Goal: Task Accomplishment & Management: Manage account settings

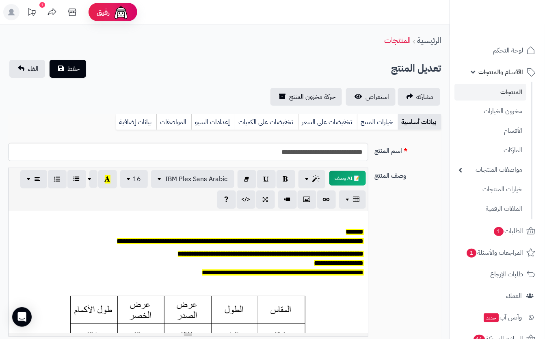
scroll to position [0, 9]
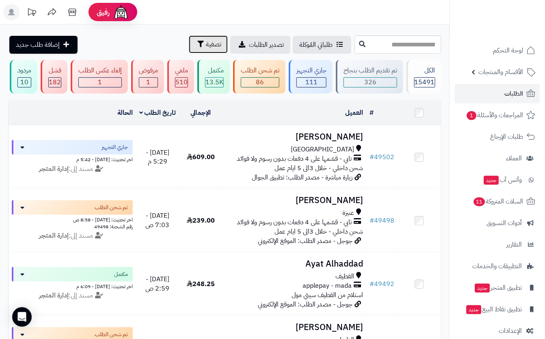
click at [206, 48] on span "تصفية" at bounding box center [213, 44] width 15 height 10
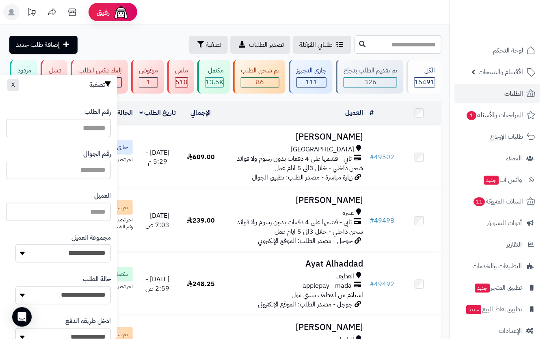
click at [97, 166] on input "text" at bounding box center [58, 170] width 105 height 18
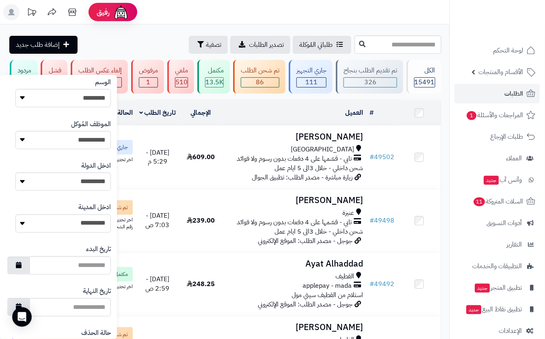
scroll to position [391, 0]
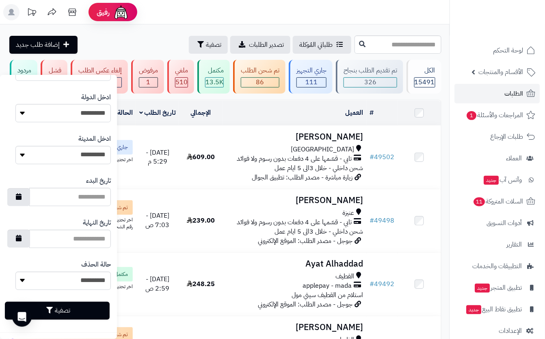
type input "*********"
click at [99, 306] on button "تصفية" at bounding box center [57, 311] width 105 height 18
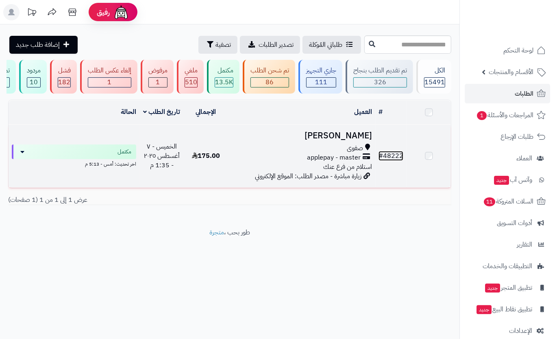
click at [400, 161] on link "# 48222" at bounding box center [390, 156] width 25 height 10
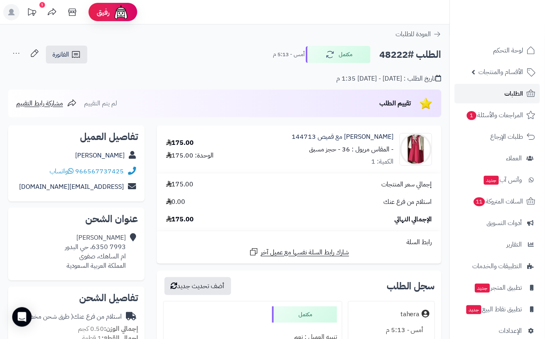
click at [507, 94] on span "الطلبات" at bounding box center [514, 93] width 19 height 11
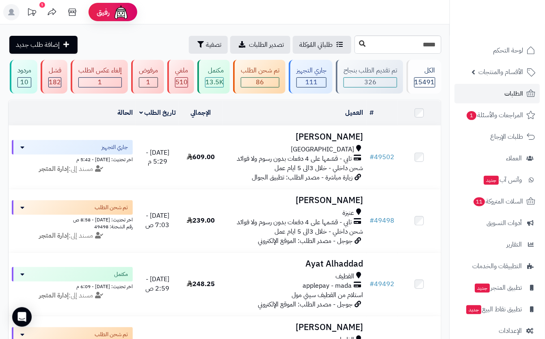
type input "*****"
click at [359, 46] on icon at bounding box center [362, 43] width 7 height 7
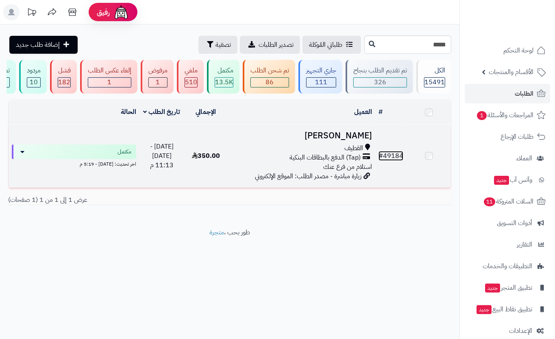
click at [391, 161] on link "# 49184" at bounding box center [390, 156] width 25 height 10
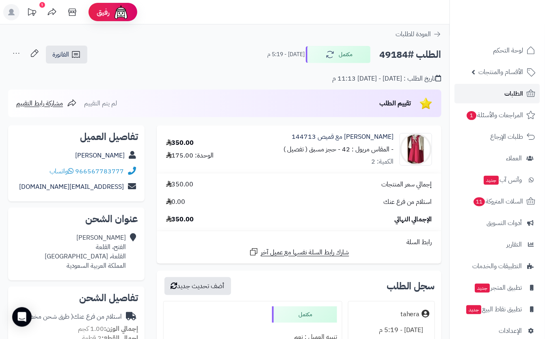
click at [508, 93] on span "الطلبات" at bounding box center [514, 93] width 19 height 11
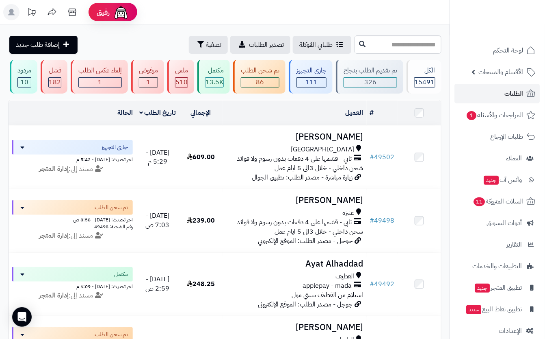
click at [517, 91] on span "الطلبات" at bounding box center [514, 93] width 19 height 11
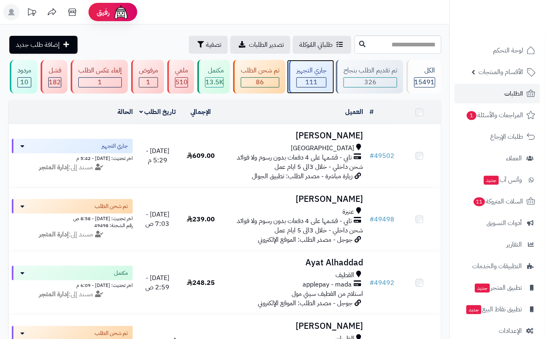
click at [307, 72] on div "جاري التجهيز" at bounding box center [312, 70] width 30 height 9
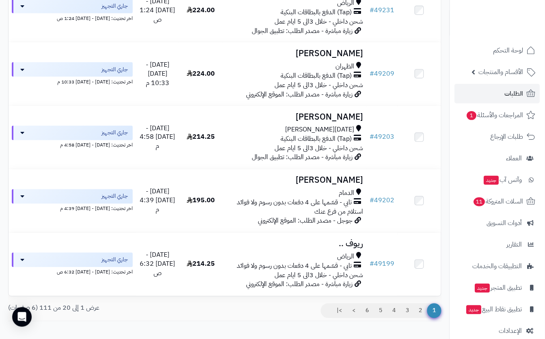
scroll to position [1164, 0]
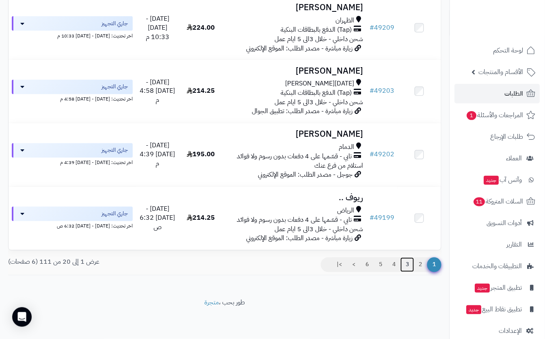
click at [407, 265] on link "3" at bounding box center [408, 264] width 14 height 15
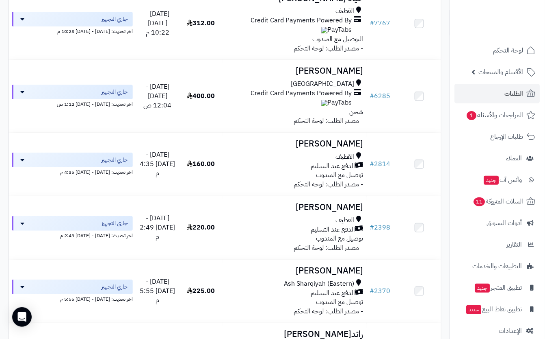
scroll to position [777, 0]
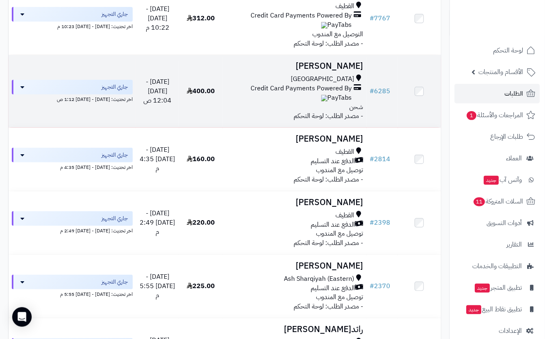
click at [390, 69] on td "# 6285" at bounding box center [382, 91] width 31 height 72
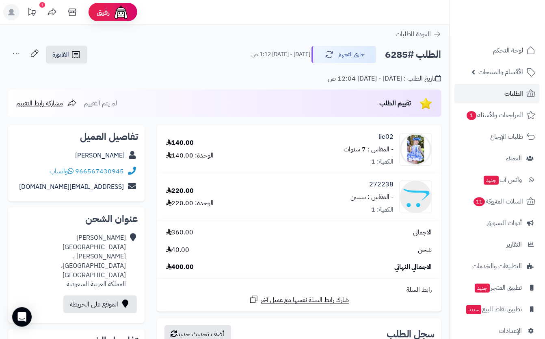
click at [513, 90] on span "الطلبات" at bounding box center [514, 93] width 19 height 11
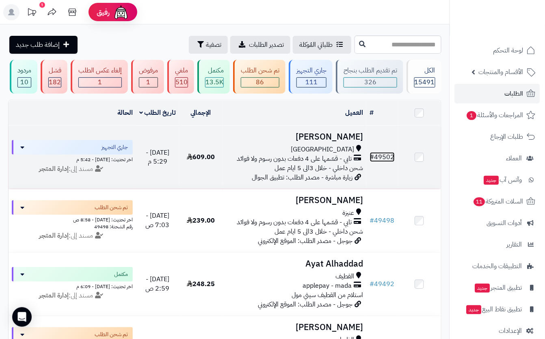
click at [389, 162] on link "# 49502" at bounding box center [382, 157] width 25 height 10
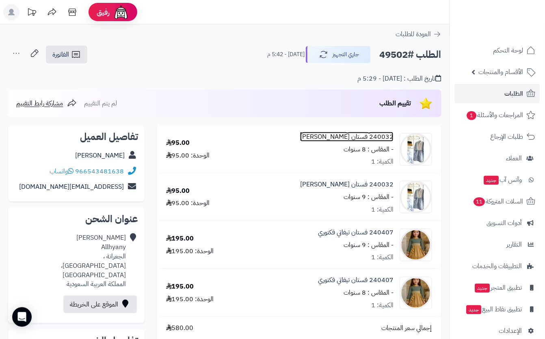
click at [385, 137] on link "240032 فستان جاكار سماوي" at bounding box center [346, 136] width 93 height 9
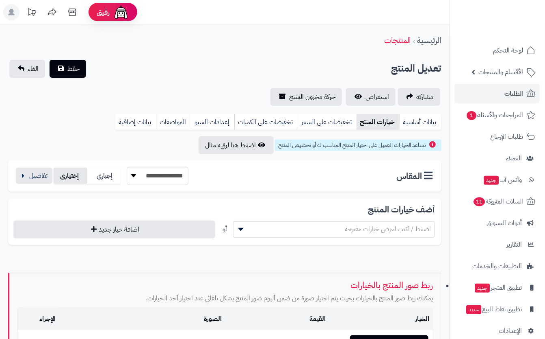
click at [56, 173] on label "إختيارى" at bounding box center [71, 175] width 34 height 17
click at [41, 178] on button "button" at bounding box center [34, 175] width 37 height 16
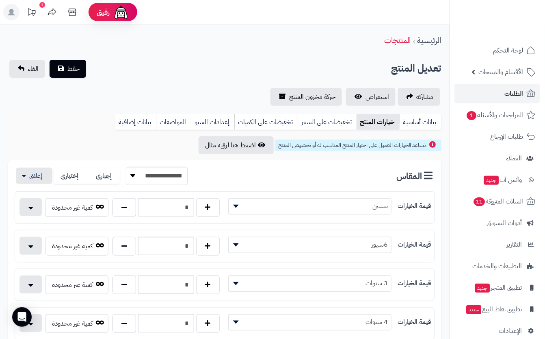
click at [517, 91] on span "الطلبات" at bounding box center [514, 93] width 19 height 11
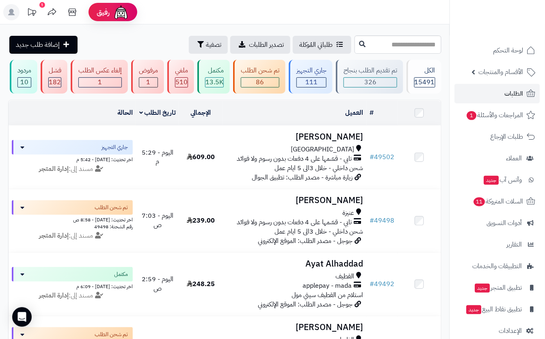
click at [18, 15] on rect at bounding box center [11, 12] width 16 height 16
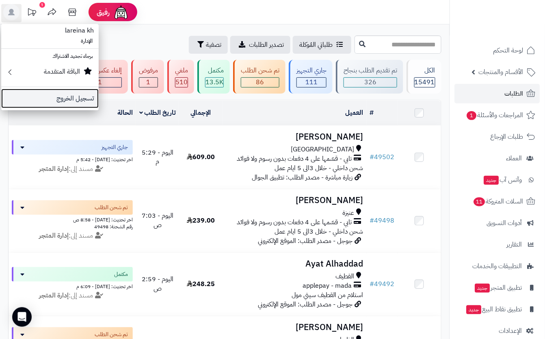
click at [76, 99] on link "تسجيل الخروج" at bounding box center [50, 99] width 98 height 20
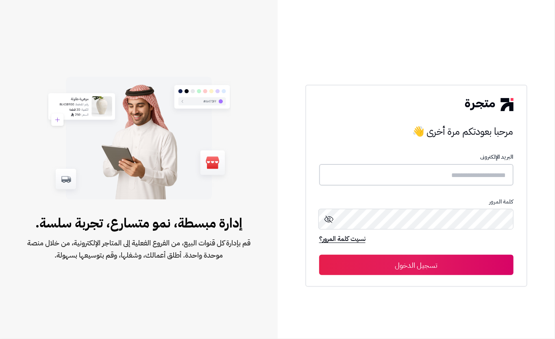
click at [410, 177] on input "text" at bounding box center [416, 175] width 194 height 22
type input "******"
click at [413, 269] on button "تسجيل الدخول" at bounding box center [416, 264] width 194 height 20
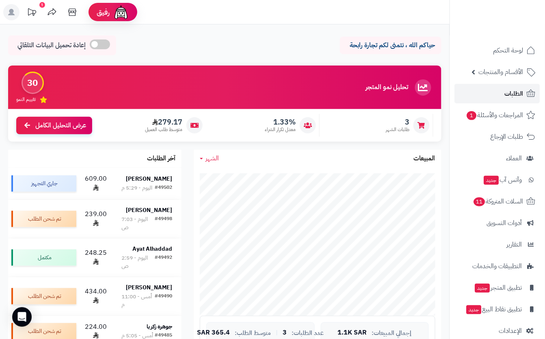
click at [508, 98] on span "الطلبات" at bounding box center [514, 93] width 19 height 11
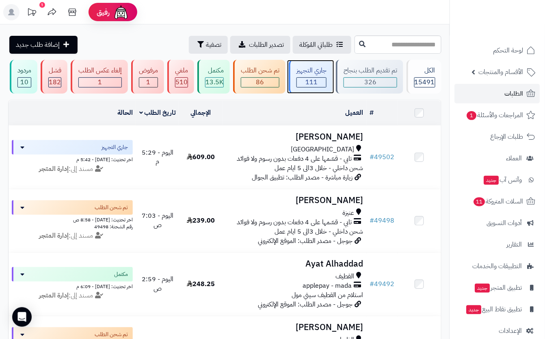
click at [299, 85] on div "111" at bounding box center [311, 82] width 29 height 9
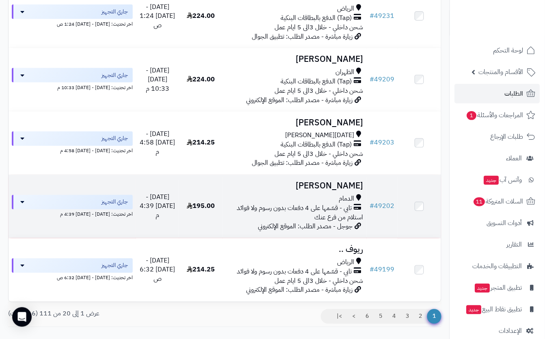
scroll to position [1164, 0]
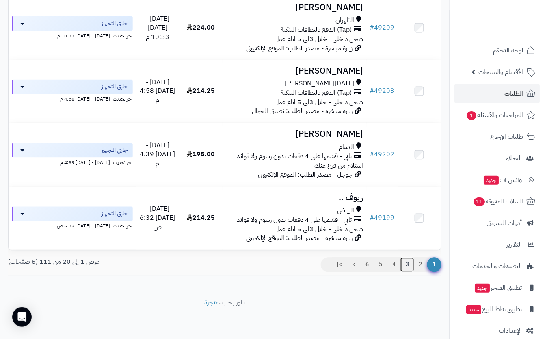
click at [403, 265] on link "3" at bounding box center [408, 264] width 14 height 15
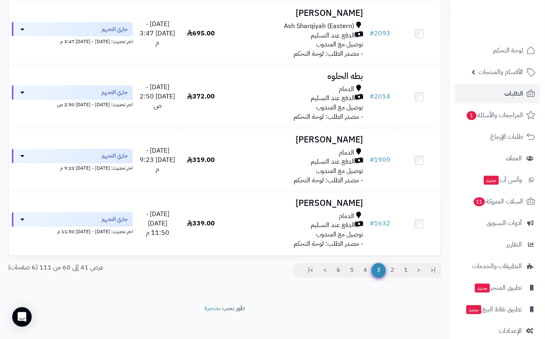
scroll to position [1182, 0]
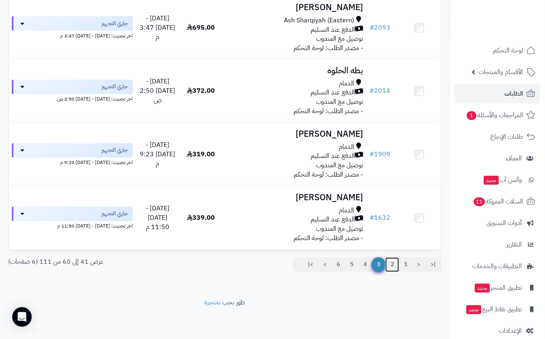
click at [392, 262] on link "2" at bounding box center [393, 264] width 14 height 15
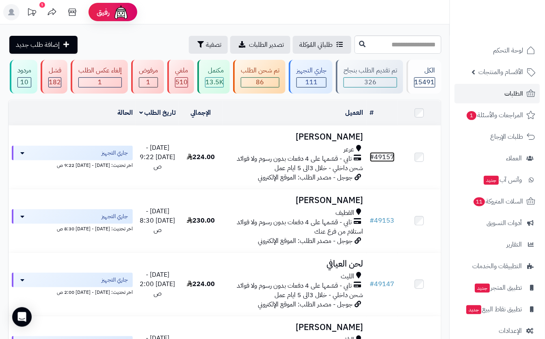
scroll to position [1164, 0]
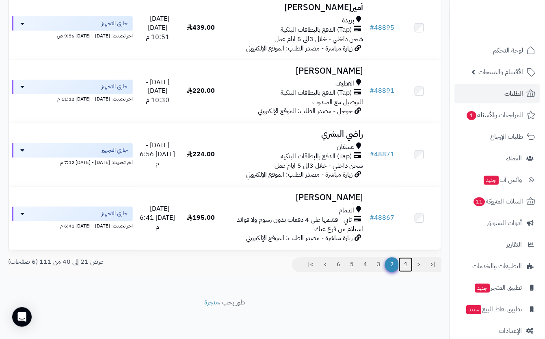
click at [409, 265] on link "1" at bounding box center [406, 264] width 14 height 15
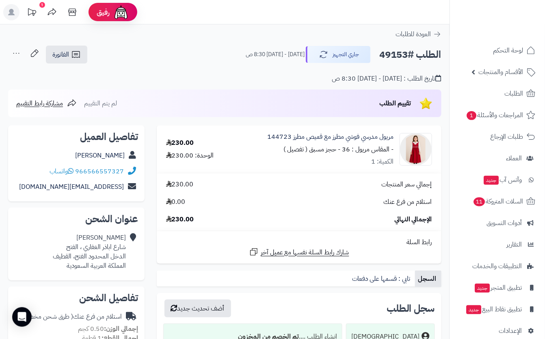
click at [13, 13] on rect at bounding box center [11, 12] width 16 height 16
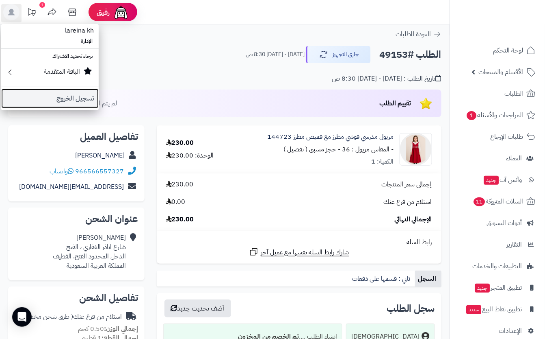
click at [69, 101] on link "تسجيل الخروج" at bounding box center [50, 99] width 98 height 20
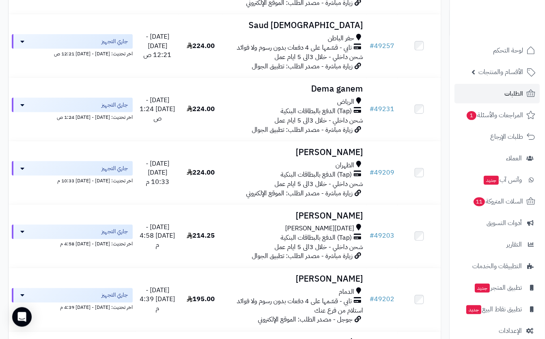
scroll to position [1113, 0]
